Goal: Task Accomplishment & Management: Use online tool/utility

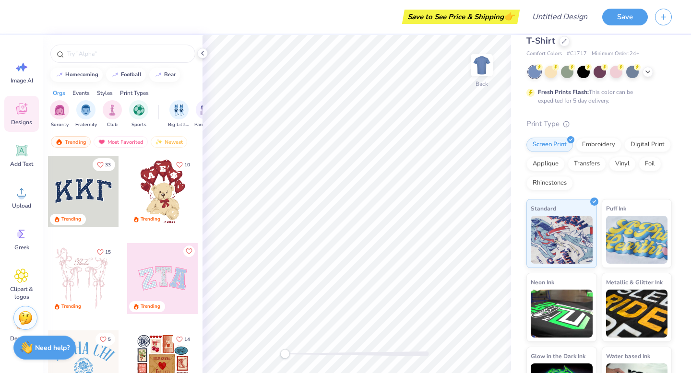
scroll to position [37, 0]
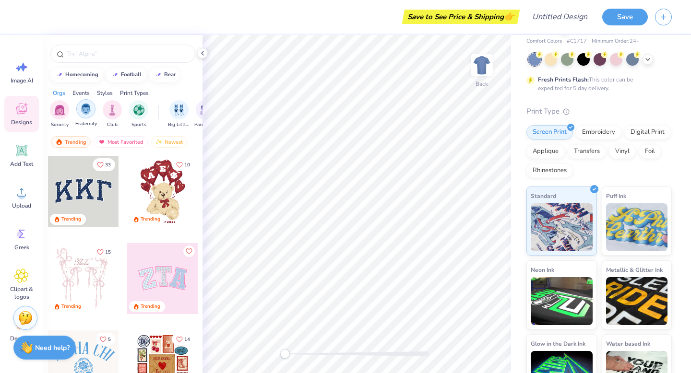
click at [89, 112] on img "filter for Fraternity" at bounding box center [86, 109] width 11 height 11
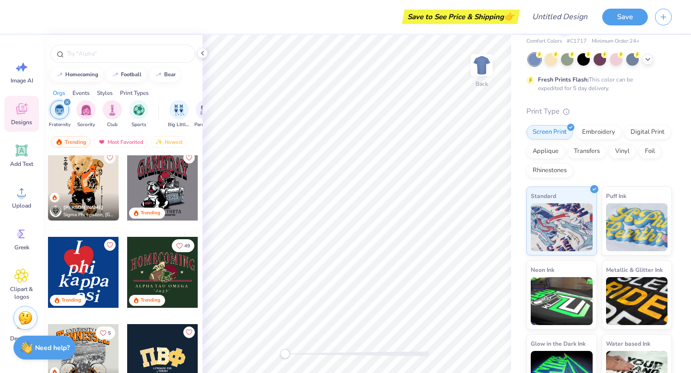
scroll to position [0, 0]
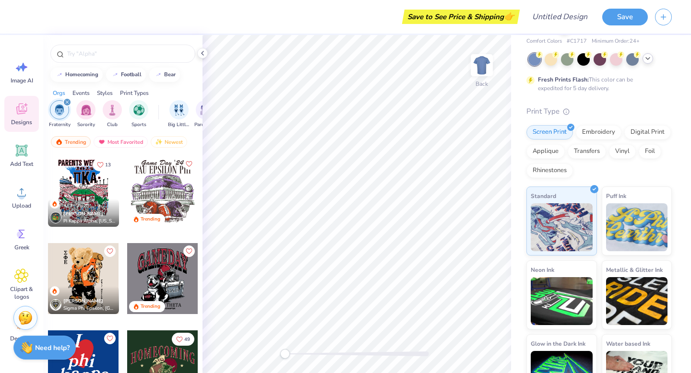
click at [648, 61] on icon at bounding box center [648, 59] width 8 height 8
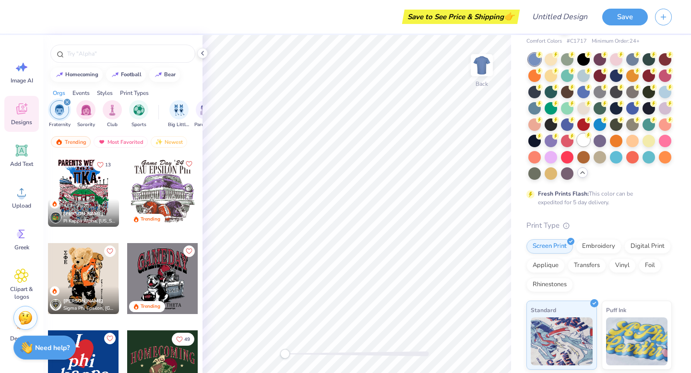
click at [584, 140] on div at bounding box center [583, 140] width 12 height 12
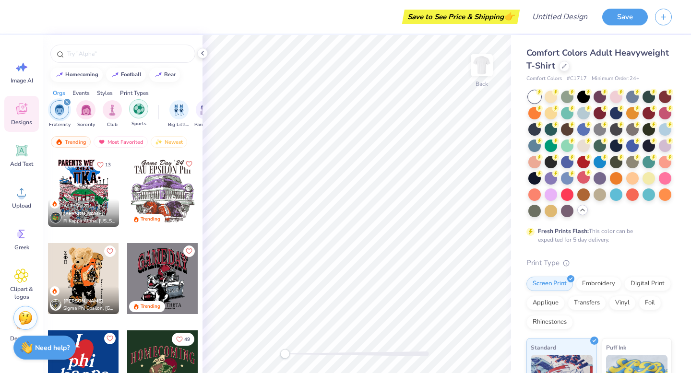
click at [145, 110] on div "filter for Sports" at bounding box center [138, 108] width 19 height 19
click at [67, 104] on icon "filter for Sports" at bounding box center [67, 102] width 4 height 4
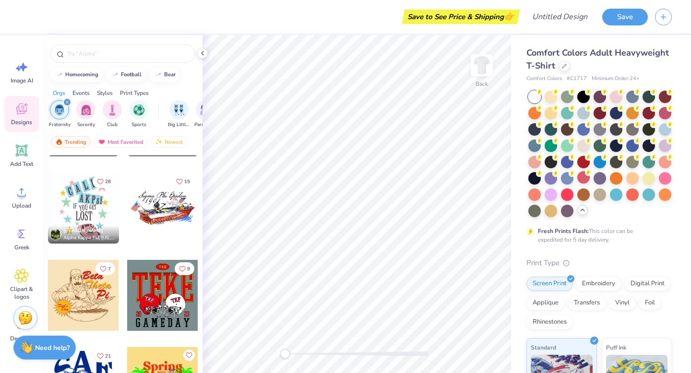
scroll to position [1748, 0]
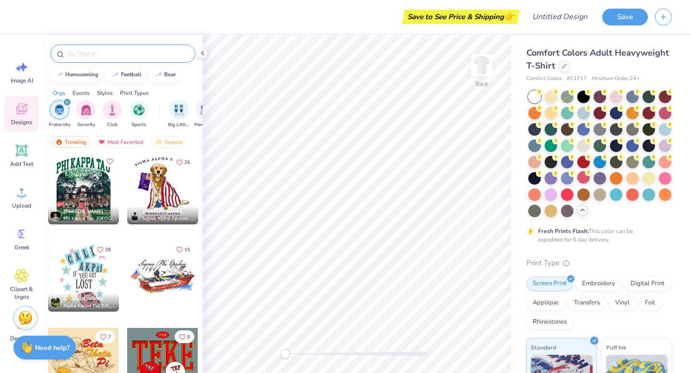
click at [93, 56] on input "text" at bounding box center [127, 54] width 123 height 10
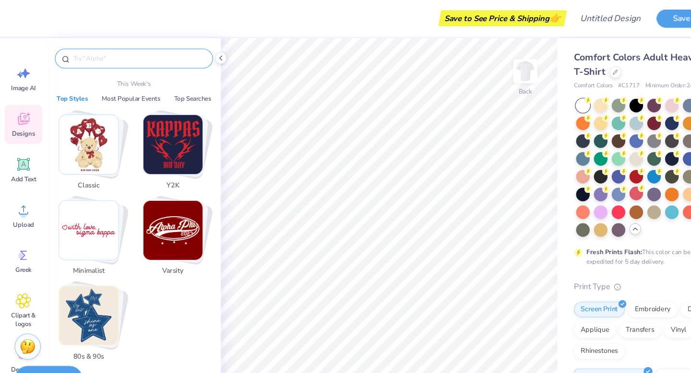
click at [82, 301] on img "Stack Card Button 80s & 90s" at bounding box center [81, 289] width 54 height 54
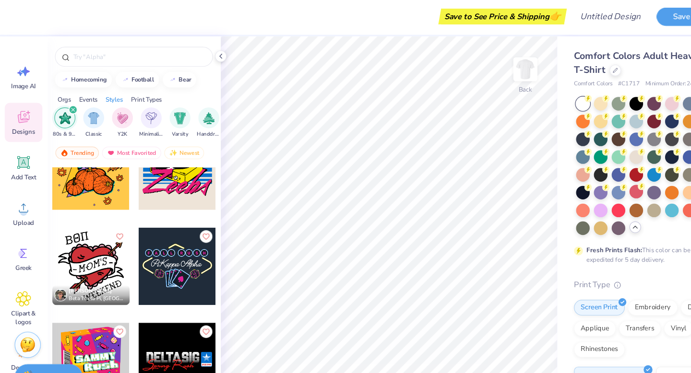
scroll to position [2738, 0]
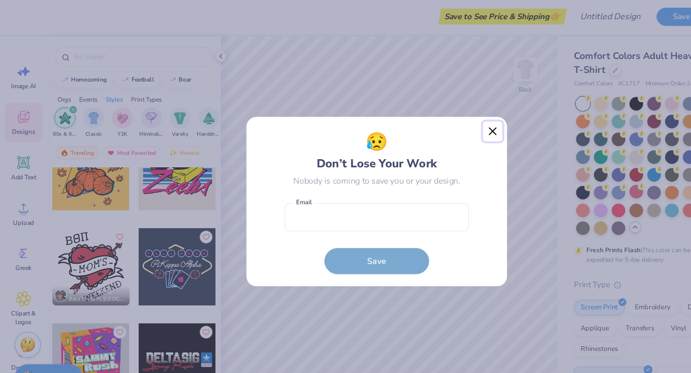
click at [448, 122] on button "Close" at bounding box center [452, 122] width 18 height 18
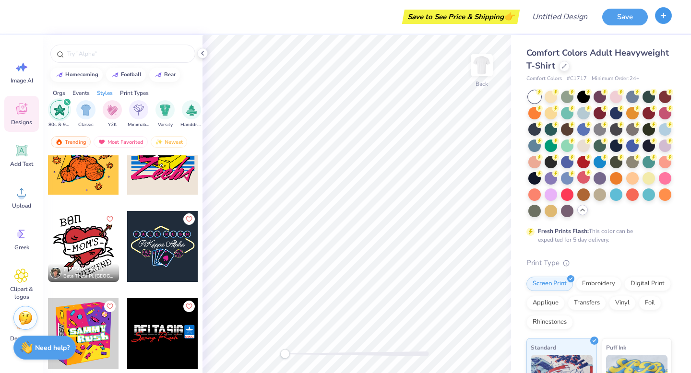
click at [662, 19] on button "button" at bounding box center [663, 15] width 17 height 17
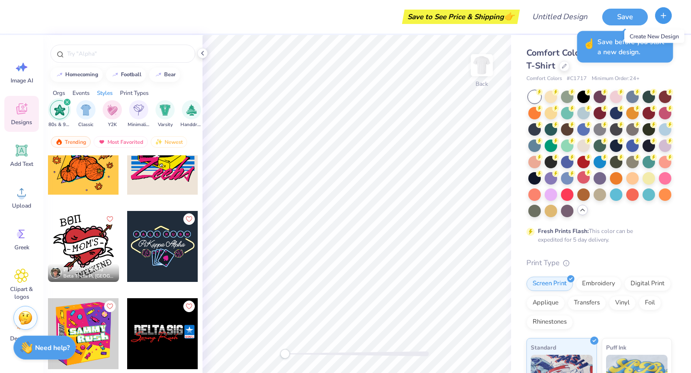
click at [665, 23] on button "button" at bounding box center [663, 15] width 17 height 17
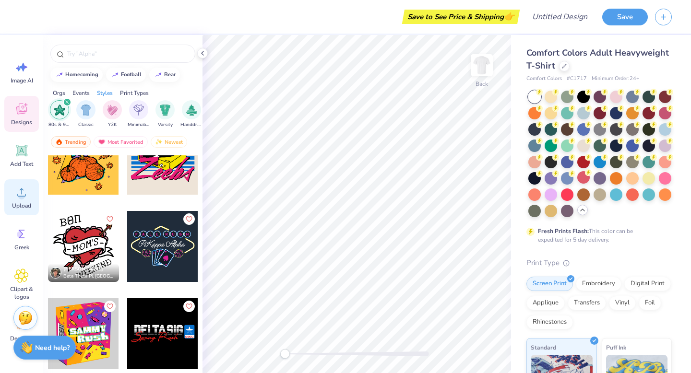
click at [16, 187] on icon at bounding box center [21, 192] width 14 height 14
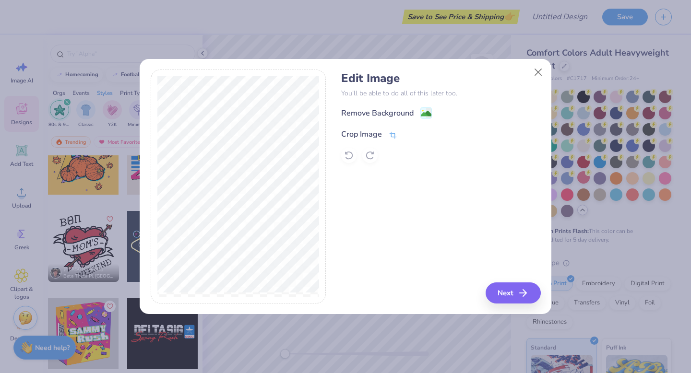
click at [370, 138] on div "Crop Image" at bounding box center [361, 135] width 41 height 12
click at [504, 296] on div "Edit Image You’ll be able to do all of this later too. Remove Background Crop I…" at bounding box center [440, 187] width 199 height 234
click at [464, 142] on div "Remove Background Crop Image" at bounding box center [440, 135] width 199 height 56
click at [408, 133] on icon at bounding box center [409, 133] width 6 height 6
click at [511, 294] on button "Next" at bounding box center [514, 292] width 55 height 21
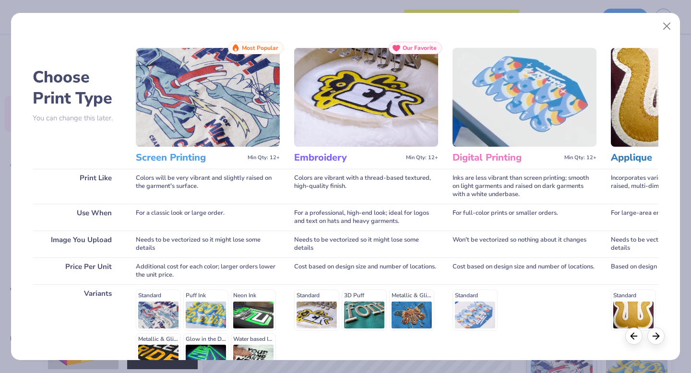
click at [319, 142] on img at bounding box center [366, 97] width 144 height 99
click at [329, 186] on div "Colors are vibrant with a thread-based textured, high-quality finish." at bounding box center [366, 186] width 144 height 35
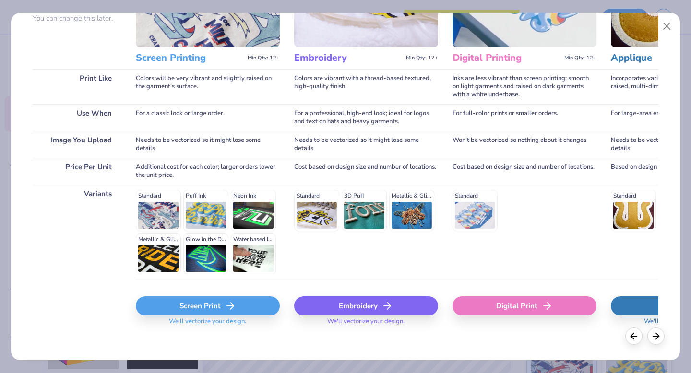
scroll to position [105, 0]
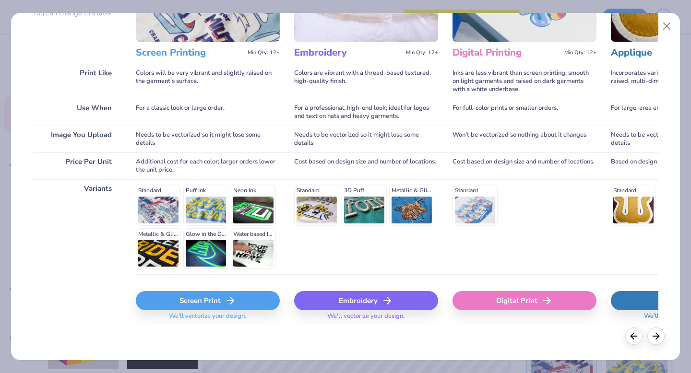
click at [380, 304] on div "Embroidery" at bounding box center [366, 300] width 144 height 19
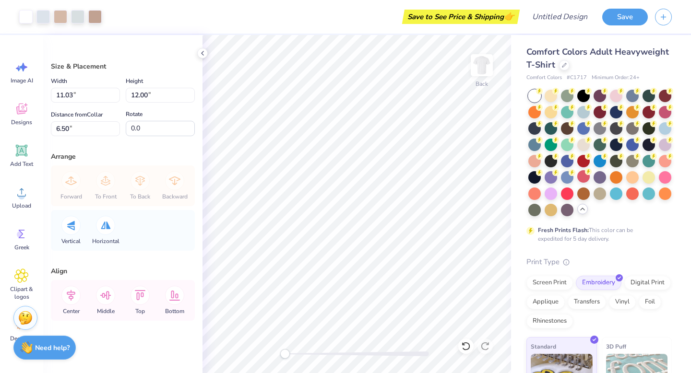
scroll to position [0, 0]
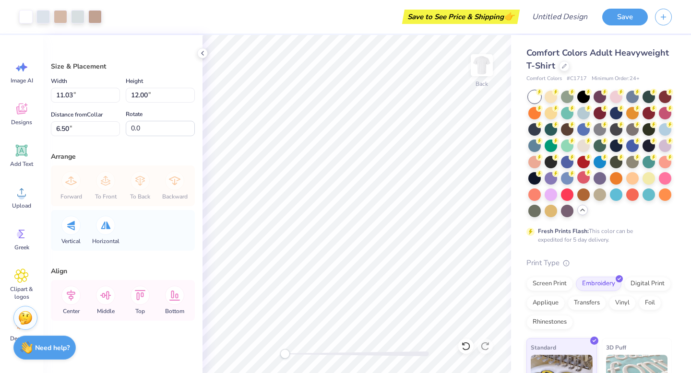
type input "5.96"
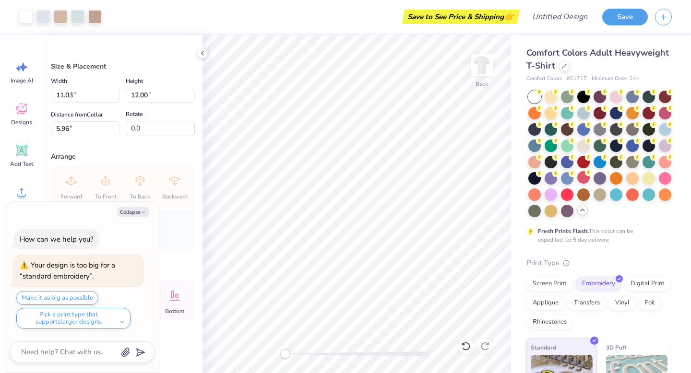
click at [169, 152] on div "Arrange" at bounding box center [123, 157] width 144 height 10
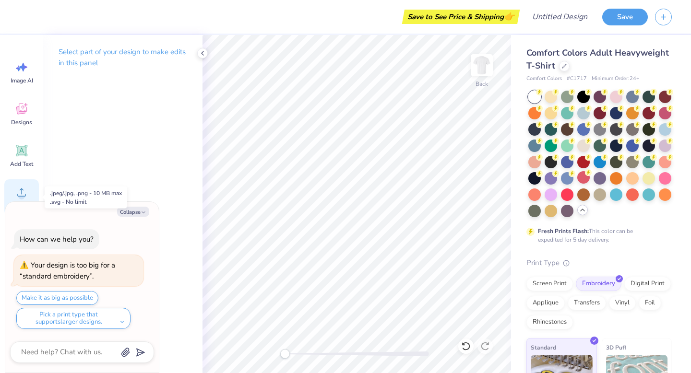
click at [21, 191] on icon at bounding box center [21, 192] width 9 height 8
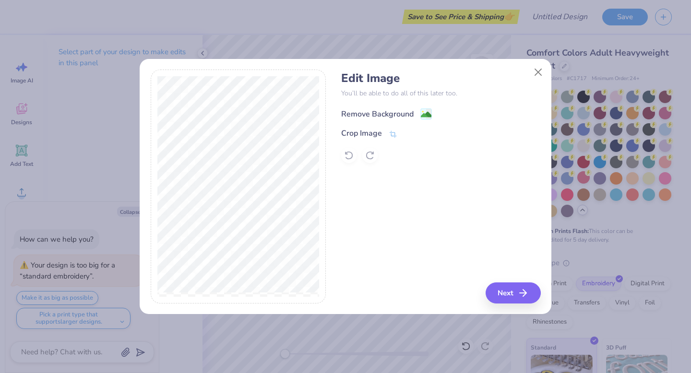
click at [369, 115] on div "Remove Background" at bounding box center [377, 114] width 72 height 12
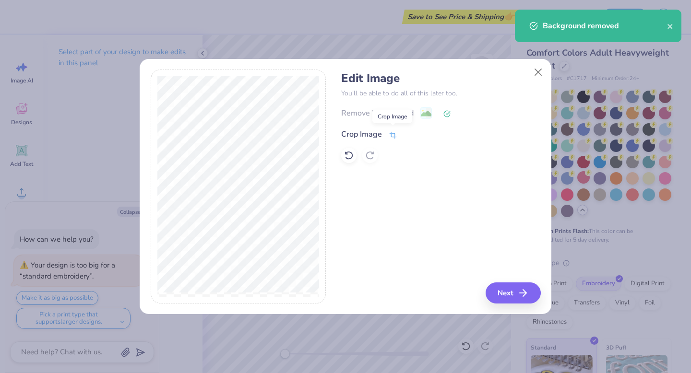
click at [393, 137] on icon at bounding box center [392, 134] width 7 height 7
click at [509, 299] on div "Edit Image You’ll be able to do all of this later too. Remove Background Crop I…" at bounding box center [440, 187] width 199 height 234
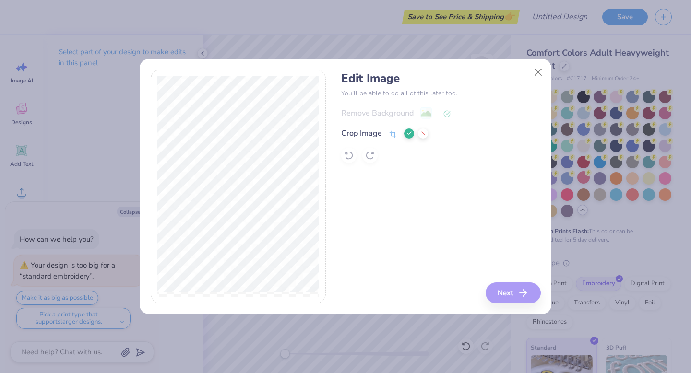
click at [469, 211] on div "Edit Image You’ll be able to do all of this later too. Remove Background Crop I…" at bounding box center [440, 187] width 199 height 234
click at [409, 135] on icon at bounding box center [409, 133] width 6 height 6
click at [503, 298] on button "Next" at bounding box center [514, 292] width 55 height 21
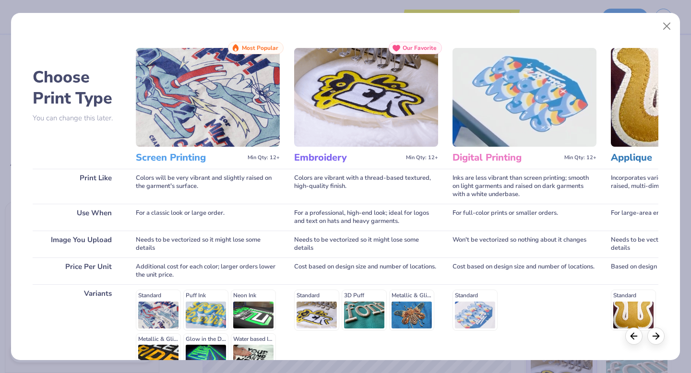
scroll to position [105, 0]
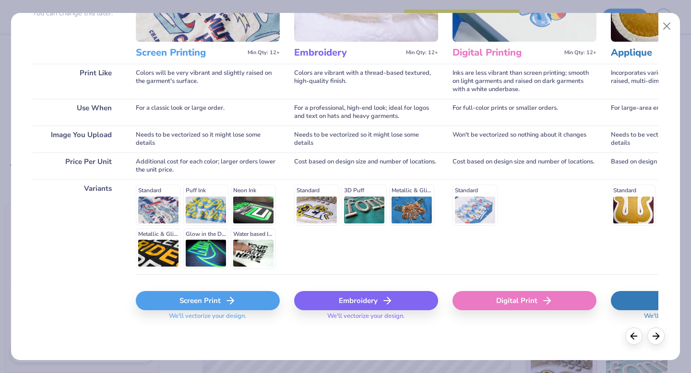
click at [350, 305] on div "Embroidery" at bounding box center [366, 300] width 144 height 19
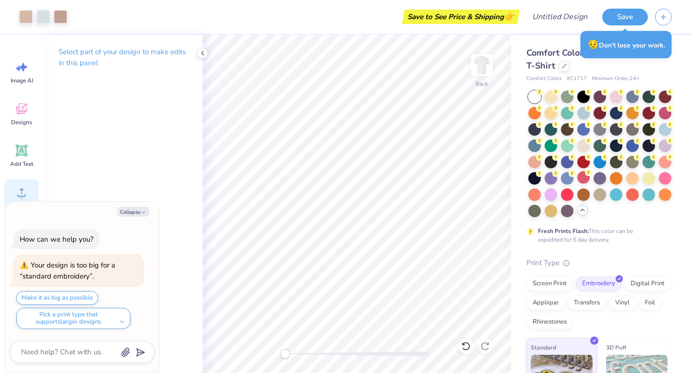
click at [20, 190] on icon at bounding box center [21, 192] width 14 height 14
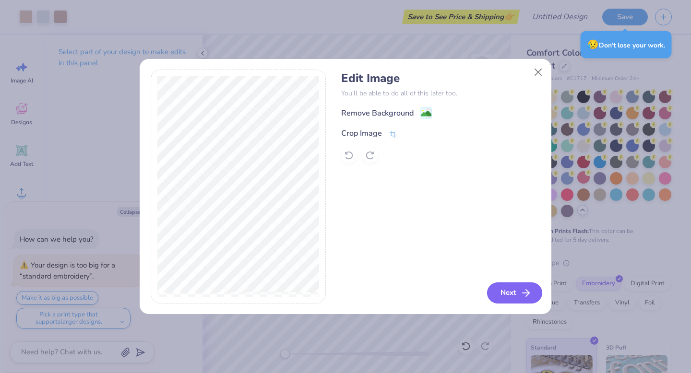
click at [500, 289] on button "Next" at bounding box center [514, 292] width 55 height 21
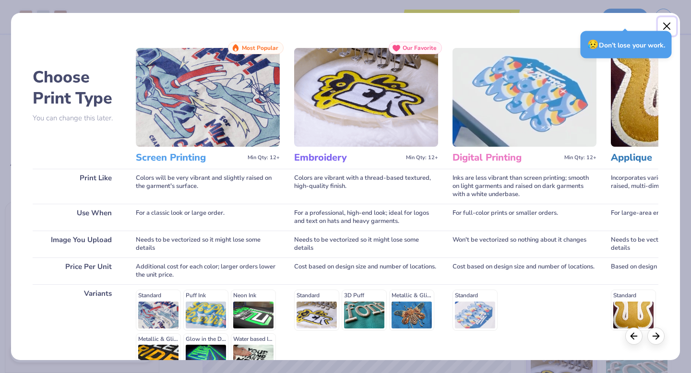
click at [668, 25] on button "Close" at bounding box center [667, 26] width 18 height 18
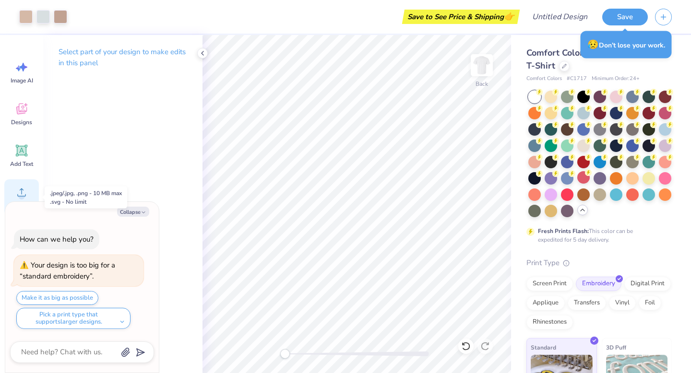
click at [23, 190] on icon at bounding box center [21, 192] width 9 height 8
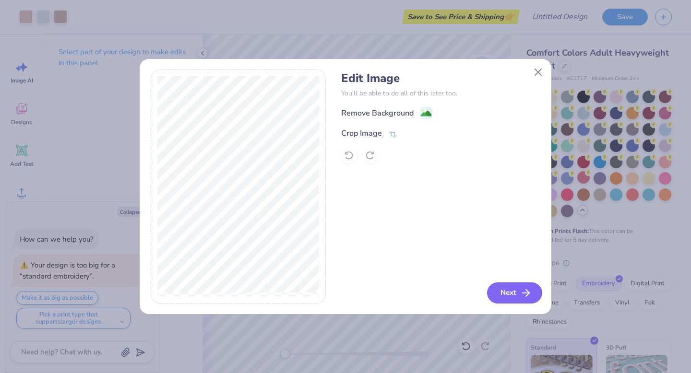
click at [513, 296] on button "Next" at bounding box center [514, 292] width 55 height 21
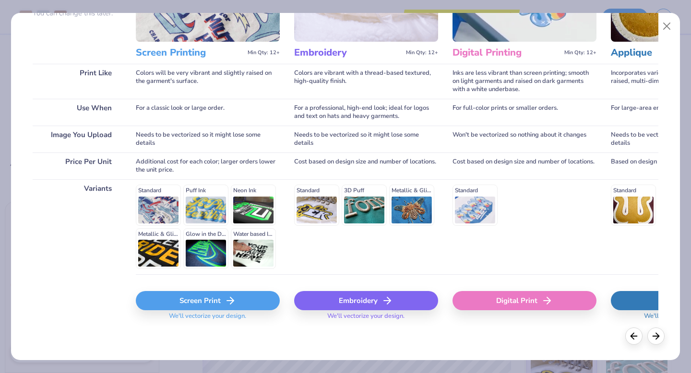
click at [354, 301] on div "Embroidery" at bounding box center [366, 300] width 144 height 19
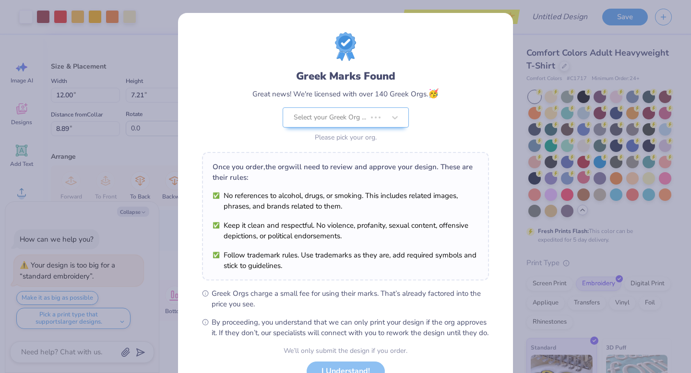
click at [522, 153] on body "Art colors Save to See Price & Shipping 👉 Design Title Save Image AI Designs Ad…" at bounding box center [345, 186] width 691 height 373
click at [530, 152] on div "Greek Marks Found Great news! We're licensed with over 140 Greek Orgs. 🥳 Select…" at bounding box center [345, 186] width 691 height 373
click at [571, 118] on div "Greek Marks Found Great news! We're licensed with over 140 Greek Orgs. 🥳 Select…" at bounding box center [345, 186] width 691 height 373
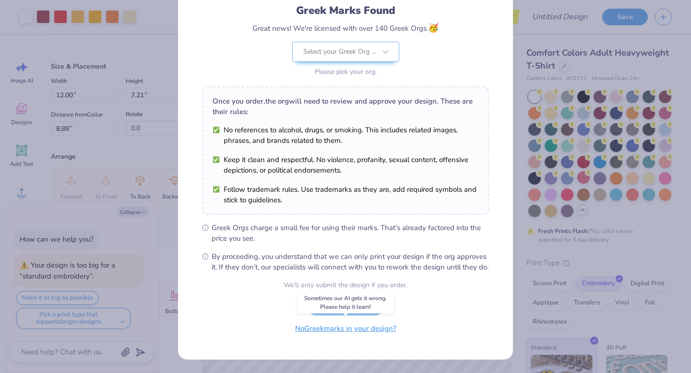
click at [361, 330] on button "No Greek marks in your design?" at bounding box center [345, 329] width 117 height 20
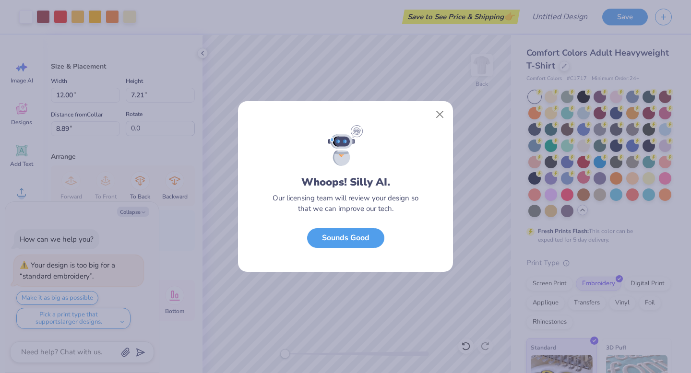
scroll to position [0, 0]
click at [441, 120] on button "Close" at bounding box center [440, 115] width 18 height 18
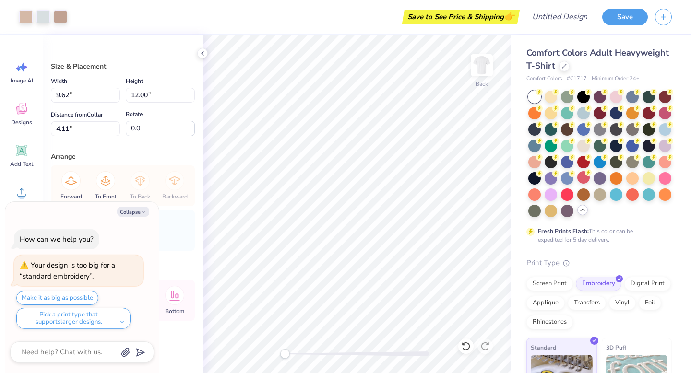
click at [366, 350] on div "Back" at bounding box center [356, 204] width 308 height 338
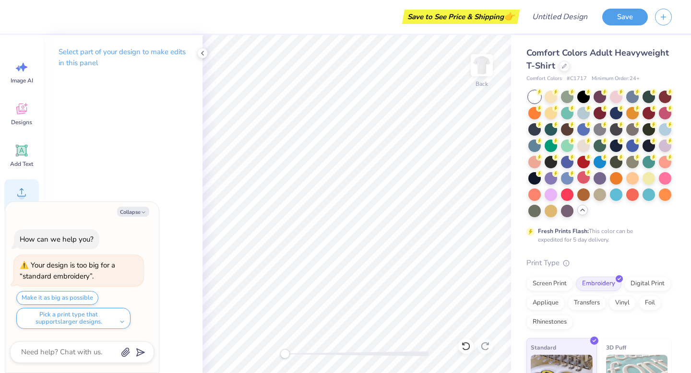
click at [17, 195] on icon at bounding box center [21, 192] width 14 height 14
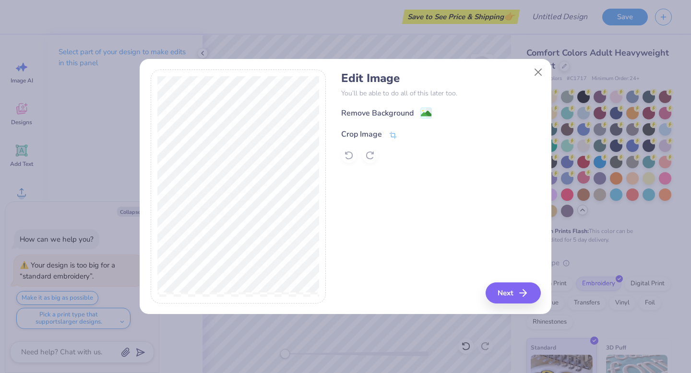
click at [386, 135] on div "Crop Image" at bounding box center [369, 135] width 56 height 12
click at [503, 289] on div "Edit Image You’ll be able to do all of this later too. Remove Background Crop I…" at bounding box center [440, 187] width 199 height 234
click at [410, 134] on icon at bounding box center [409, 133] width 6 height 6
click at [510, 297] on button "Next" at bounding box center [514, 292] width 55 height 21
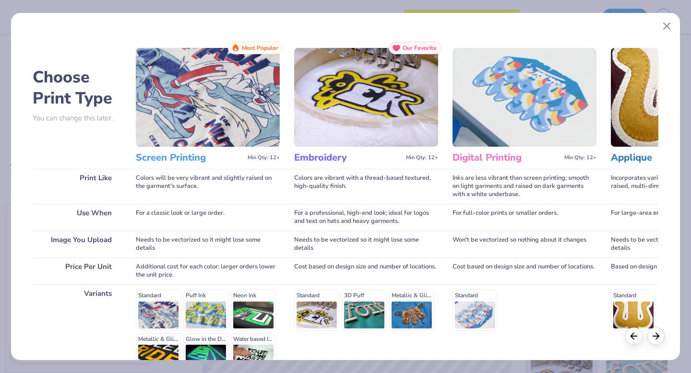
scroll to position [105, 0]
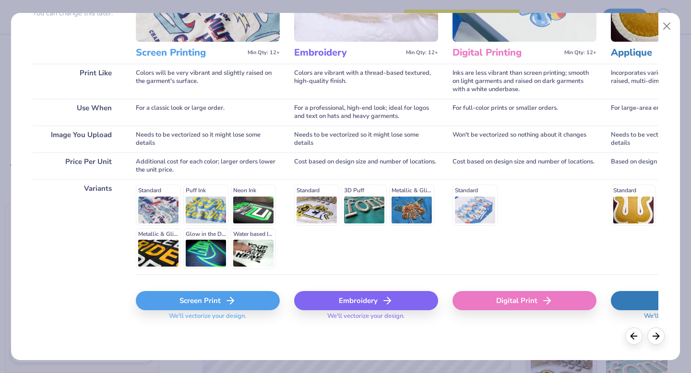
click at [375, 303] on div "Embroidery" at bounding box center [366, 300] width 144 height 19
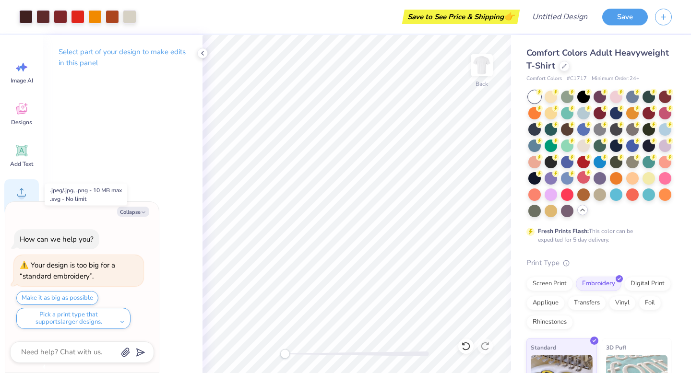
click at [25, 180] on div "Upload" at bounding box center [21, 197] width 35 height 36
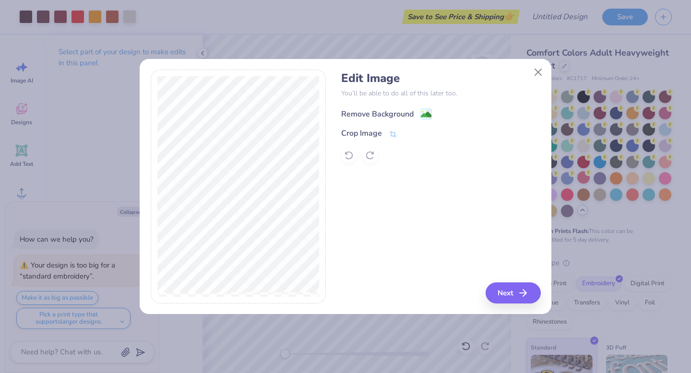
click at [394, 115] on div "Remove Background" at bounding box center [377, 114] width 72 height 12
type textarea "x"
click at [505, 288] on button "Next" at bounding box center [514, 292] width 55 height 21
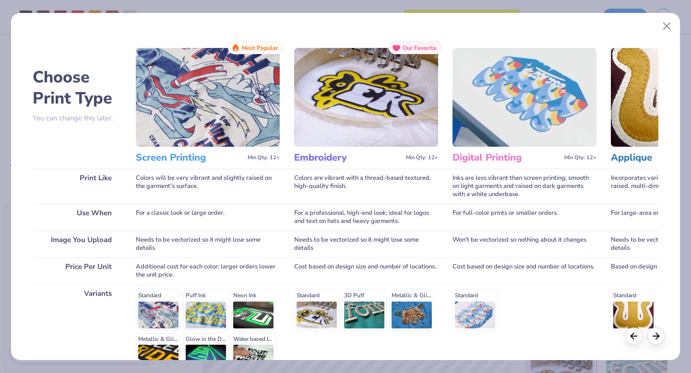
scroll to position [105, 0]
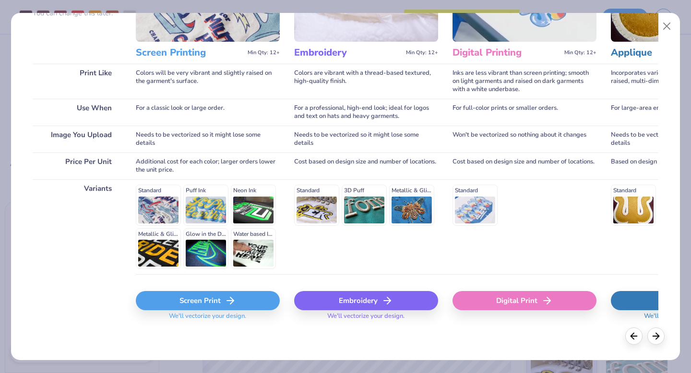
click at [353, 295] on div "Embroidery" at bounding box center [366, 300] width 144 height 19
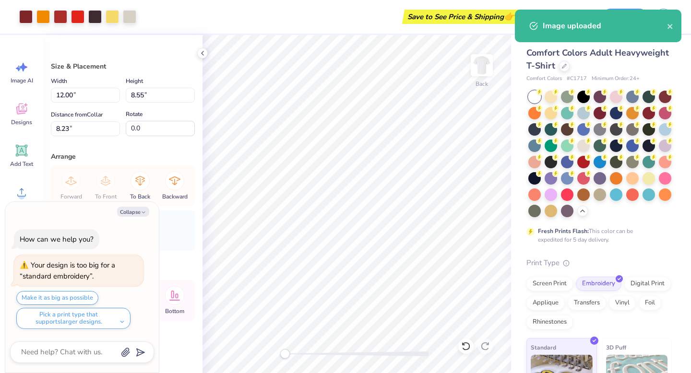
type textarea "x"
type input "11.36"
type input "3.00"
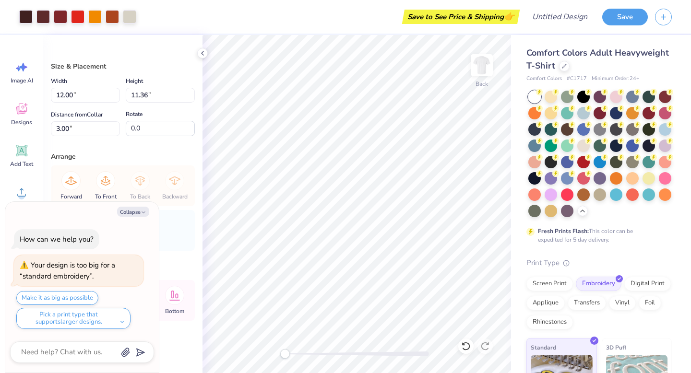
click at [370, 358] on div "Back" at bounding box center [356, 204] width 308 height 338
type textarea "x"
click at [485, 70] on img at bounding box center [481, 65] width 38 height 38
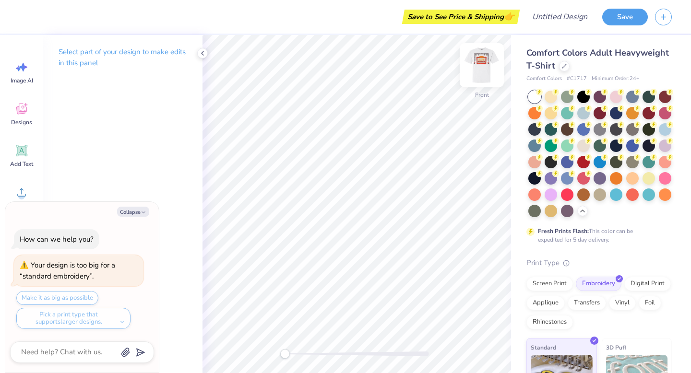
click at [482, 70] on img at bounding box center [481, 65] width 38 height 38
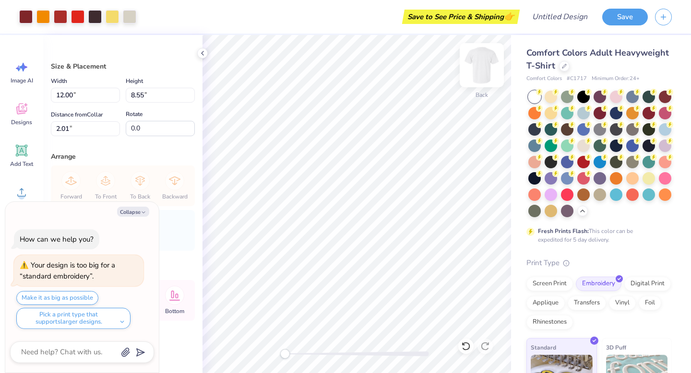
type textarea "x"
type input "8.17"
type input "5.82"
type input "3.00"
type textarea "x"
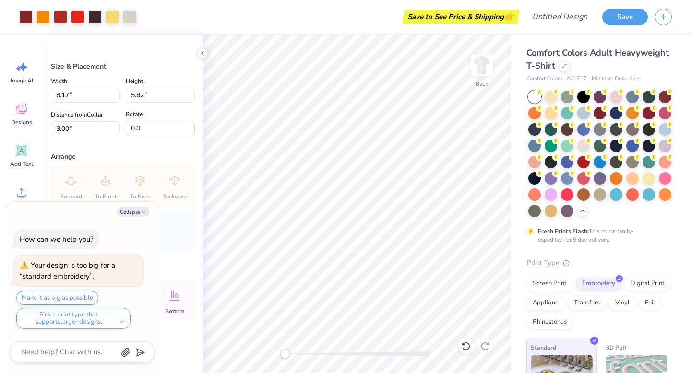
type textarea "x"
type input "5.33"
type input "3.80"
type input "1.66"
type textarea "x"
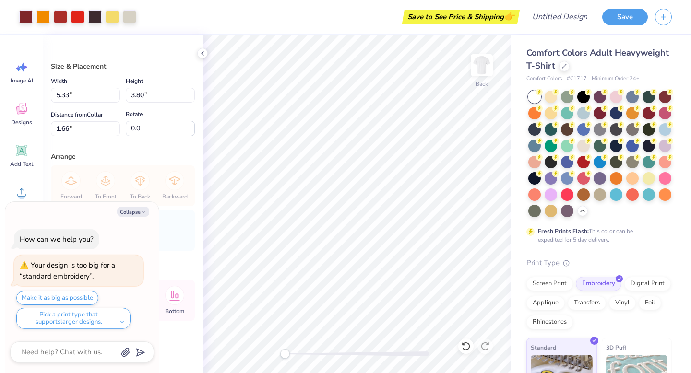
type input "7.16"
type input "5.10"
type input "3.00"
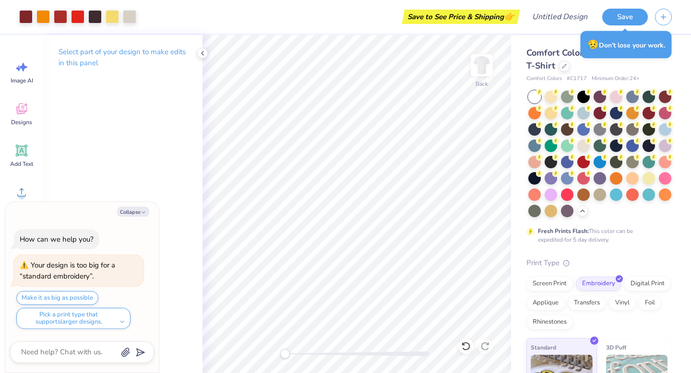
type textarea "x"
